Goal: Submit feedback/report problem

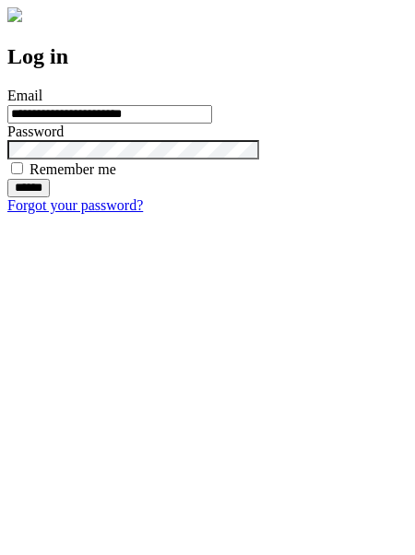
click at [50, 197] on input "******" at bounding box center [28, 188] width 42 height 18
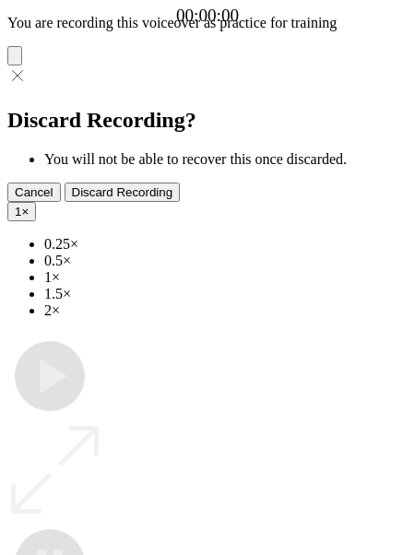
type input "**********"
